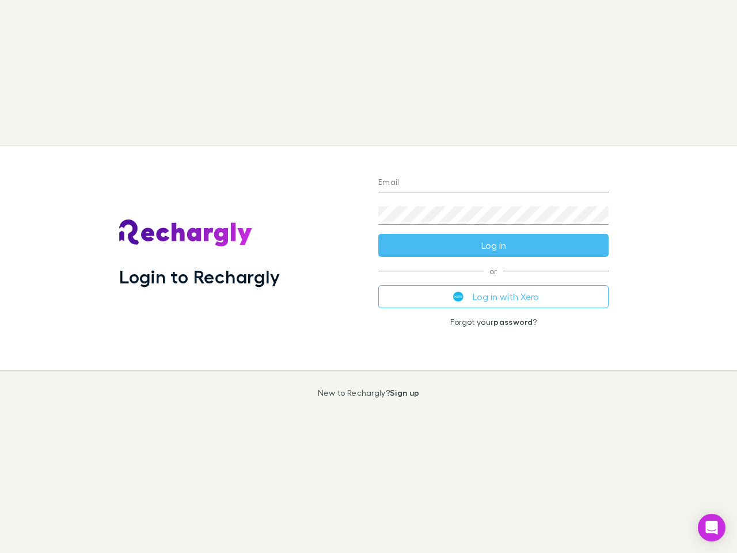
click at [369, 276] on div "Login to Rechargly" at bounding box center [239, 257] width 259 height 223
click at [494, 183] on input "Email" at bounding box center [493, 183] width 230 height 18
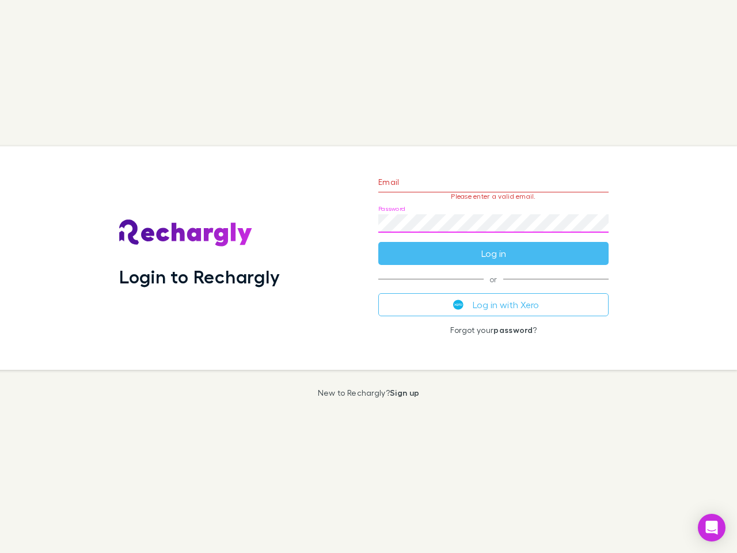
click at [494, 245] on form "Email Please enter a valid email. Password Log in" at bounding box center [493, 215] width 230 height 100
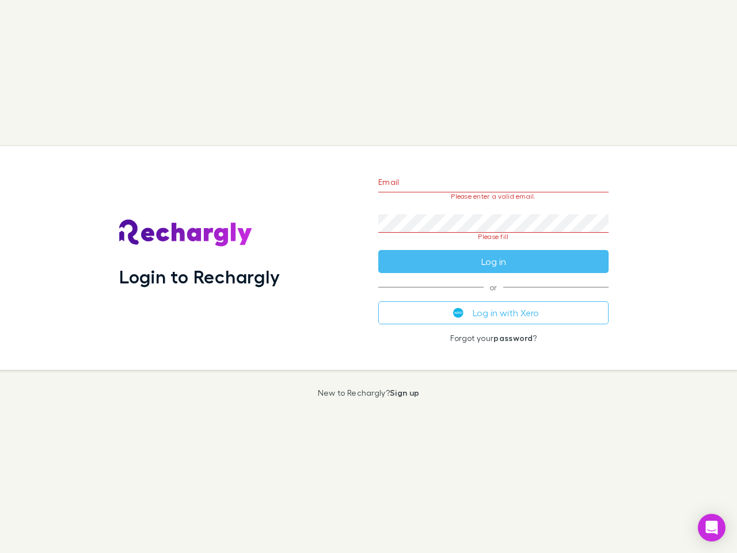
click at [494, 297] on div "Email Please enter a valid email. Password Please fill Log in or Log in with Xe…" at bounding box center [493, 257] width 249 height 223
click at [712, 528] on icon "Open Intercom Messenger" at bounding box center [712, 528] width 12 height 14
